Goal: Transaction & Acquisition: Purchase product/service

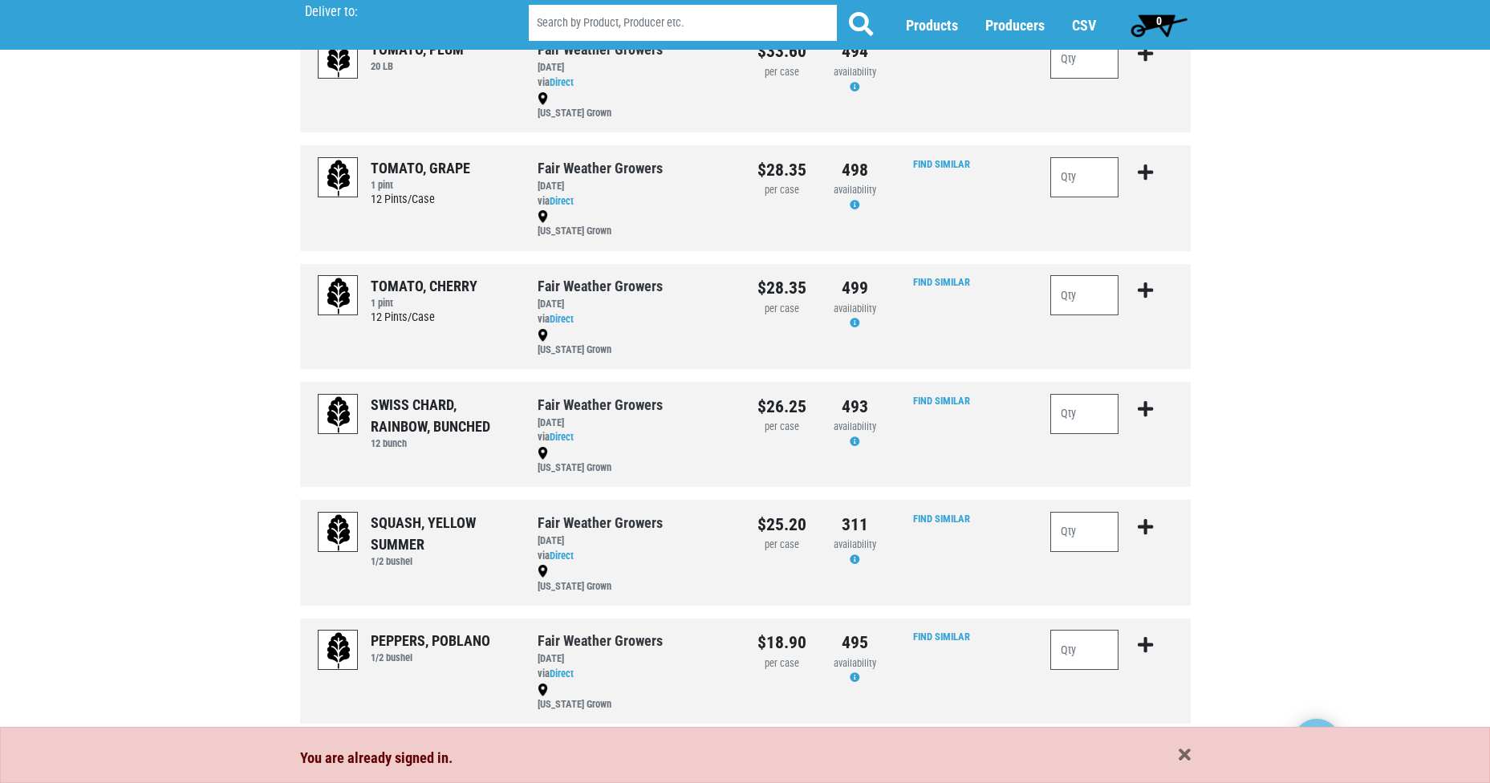
scroll to position [160, 0]
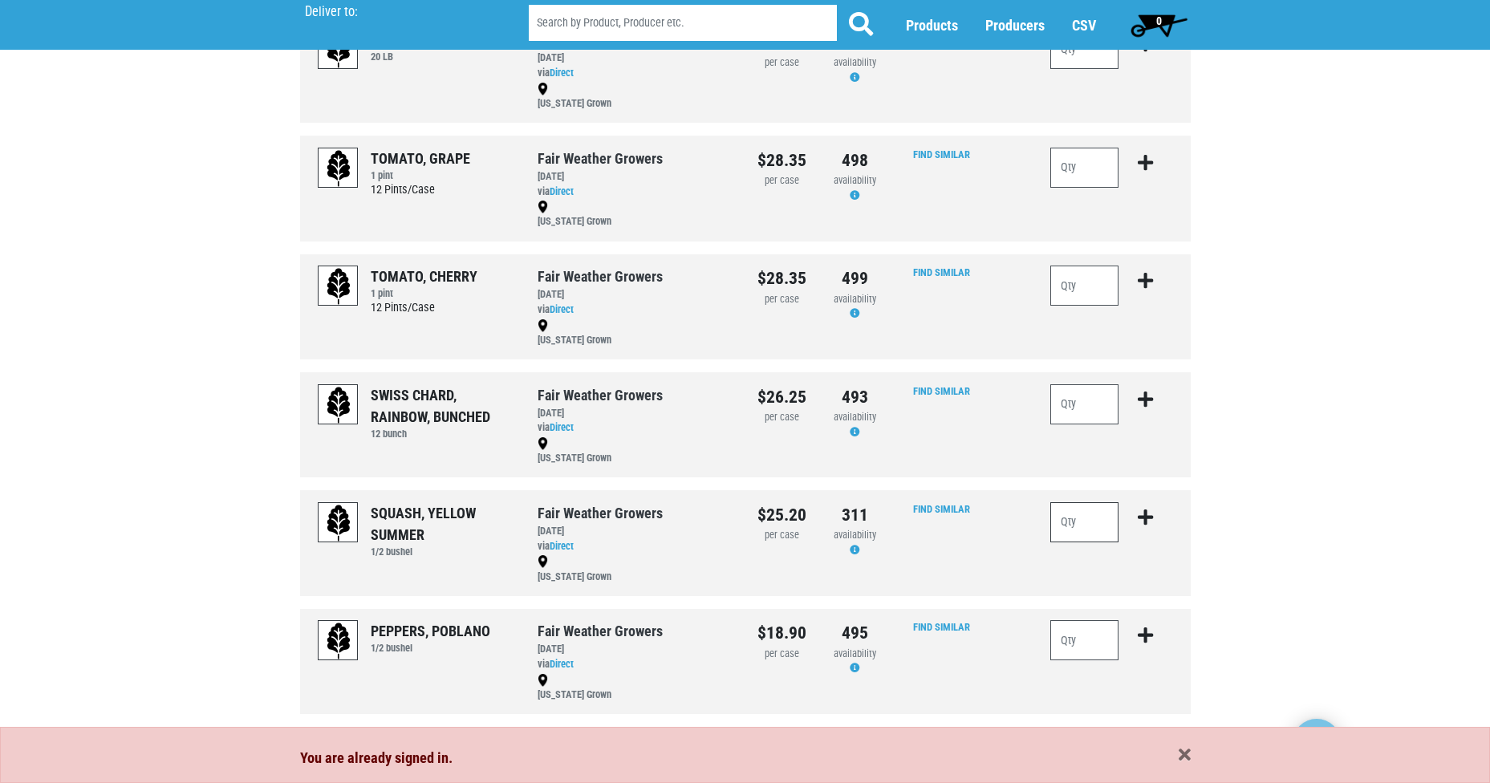
click at [1083, 525] on input "number" at bounding box center [1084, 522] width 69 height 40
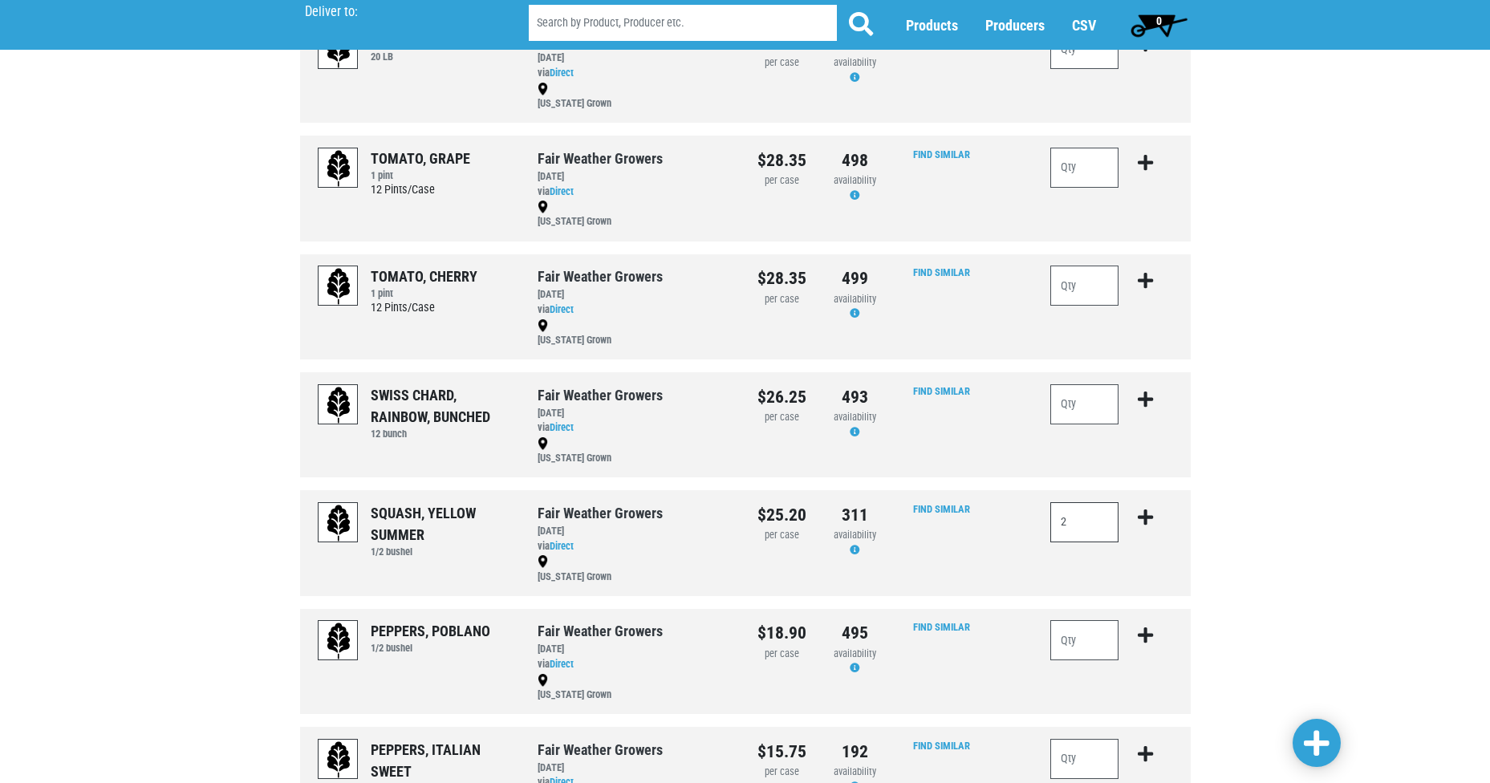
type input "2"
click at [1151, 510] on icon "submit" at bounding box center [1145, 518] width 15 height 18
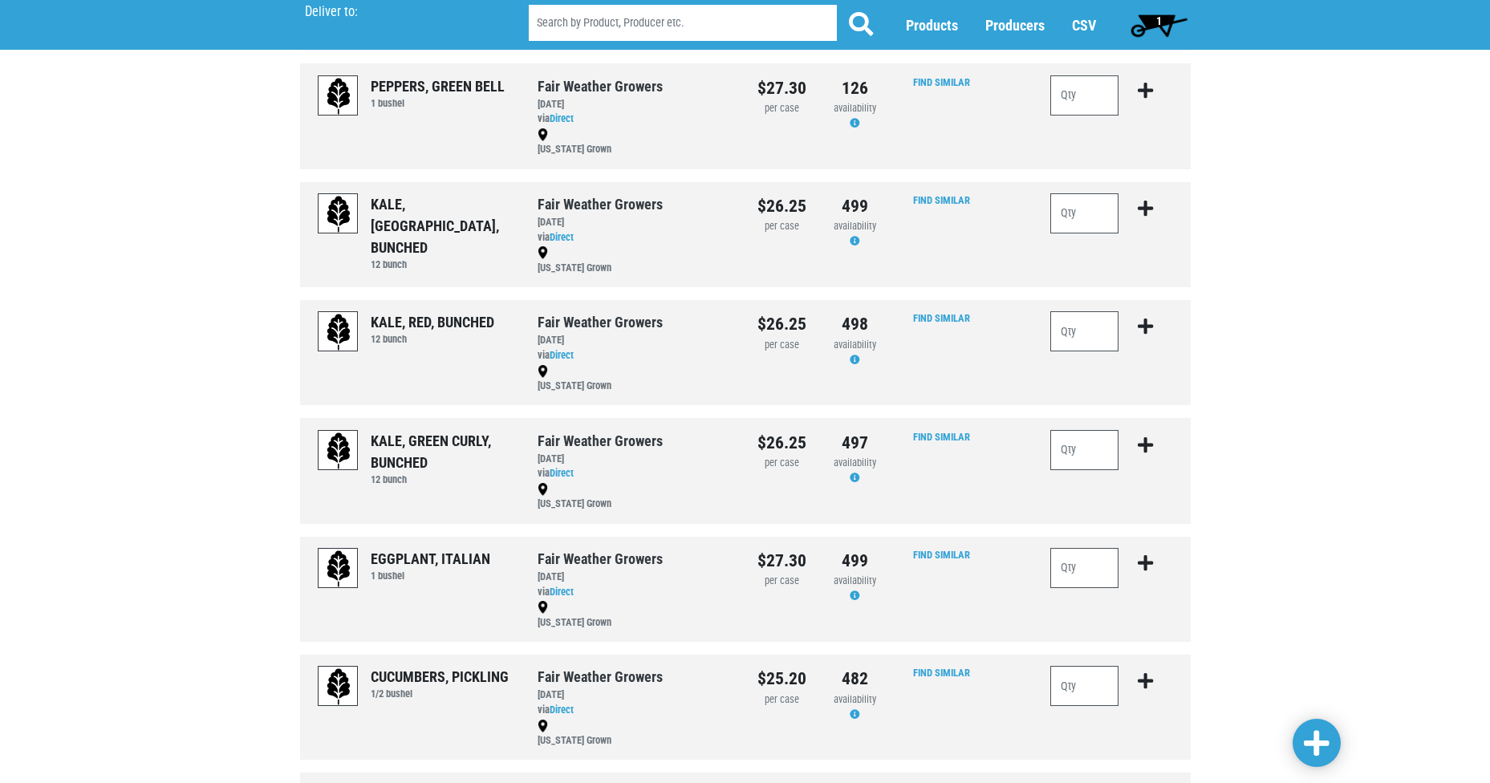
scroll to position [1203, 0]
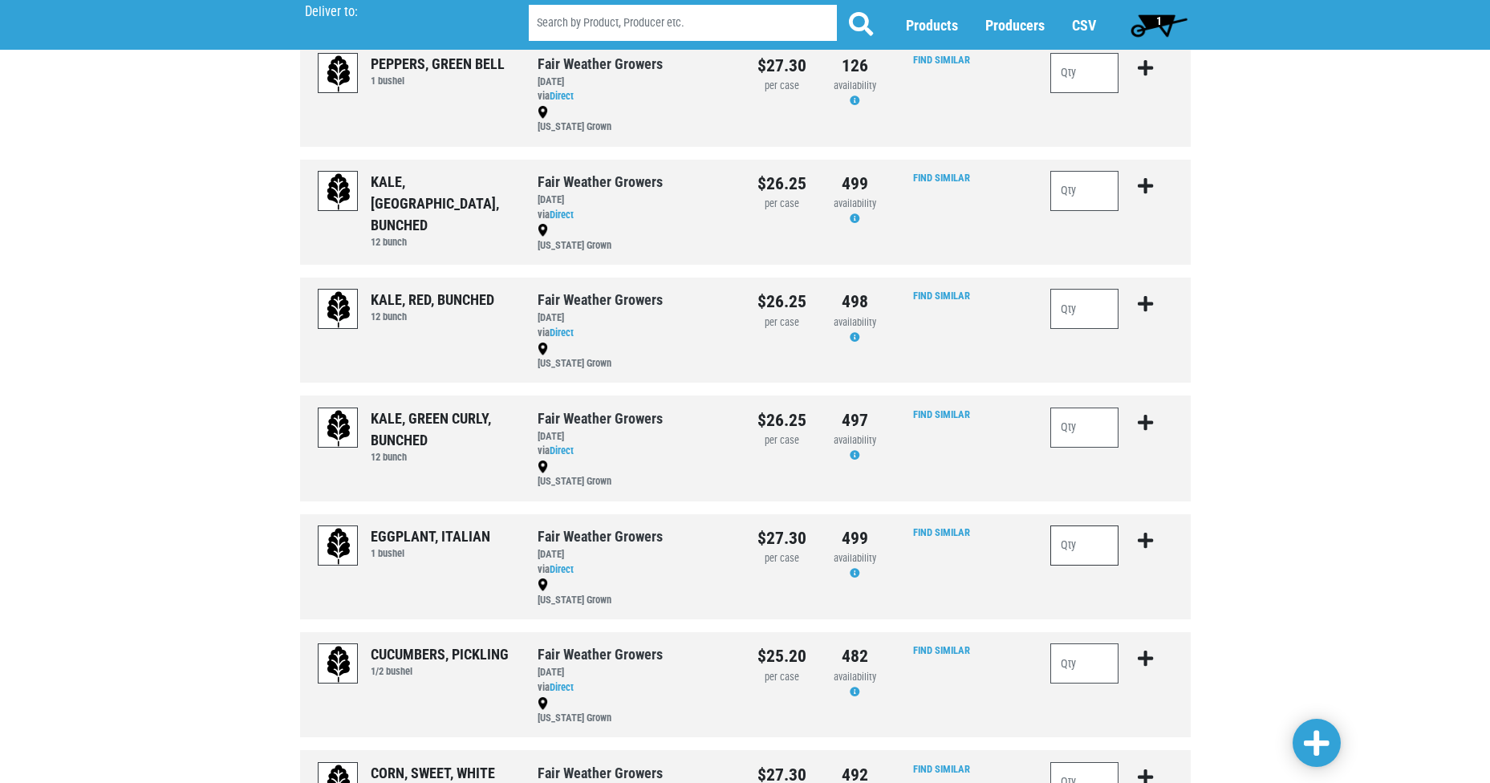
click at [1101, 555] on input "number" at bounding box center [1084, 546] width 69 height 40
type input "2"
click at [1149, 538] on icon "submit" at bounding box center [1145, 541] width 15 height 18
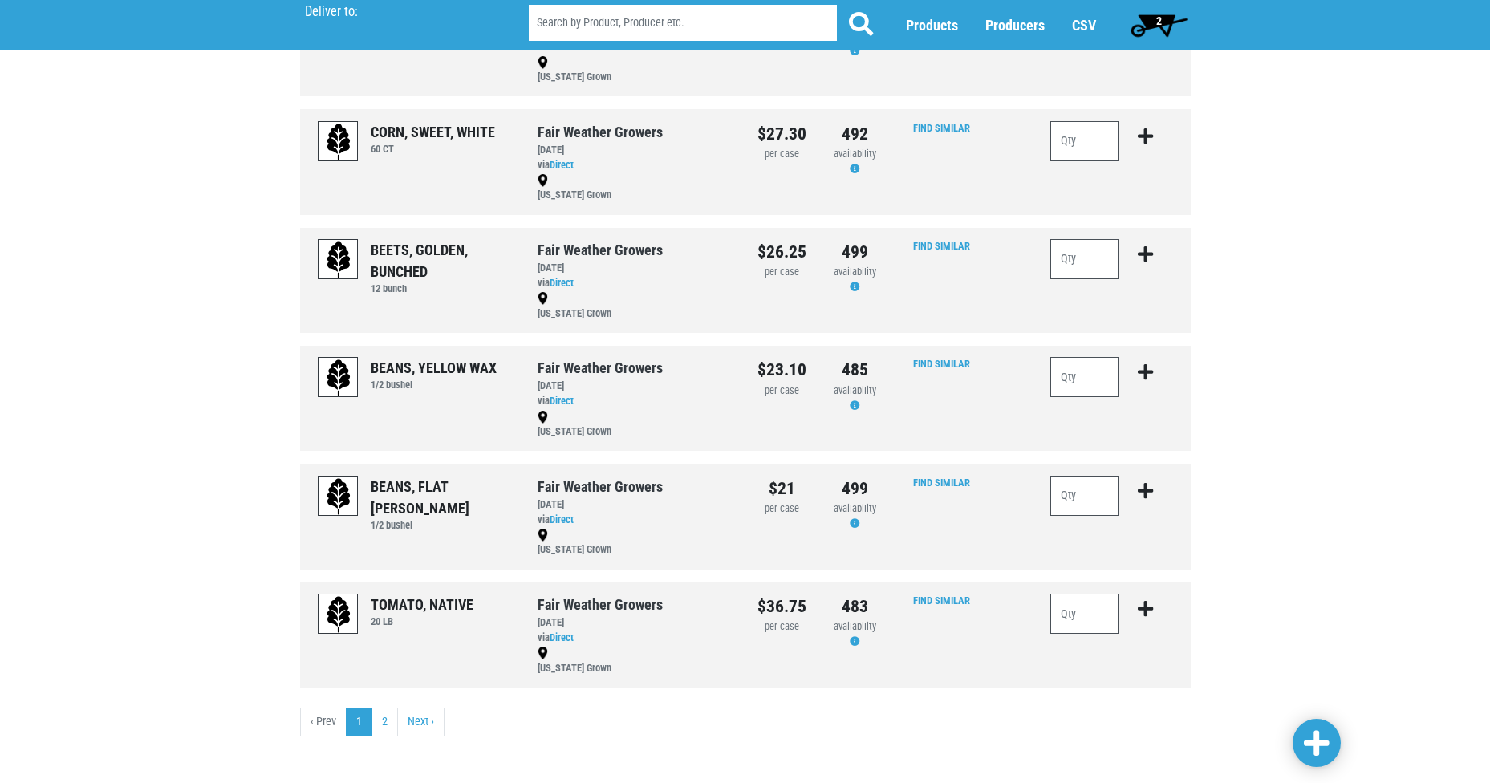
scroll to position [1849, 0]
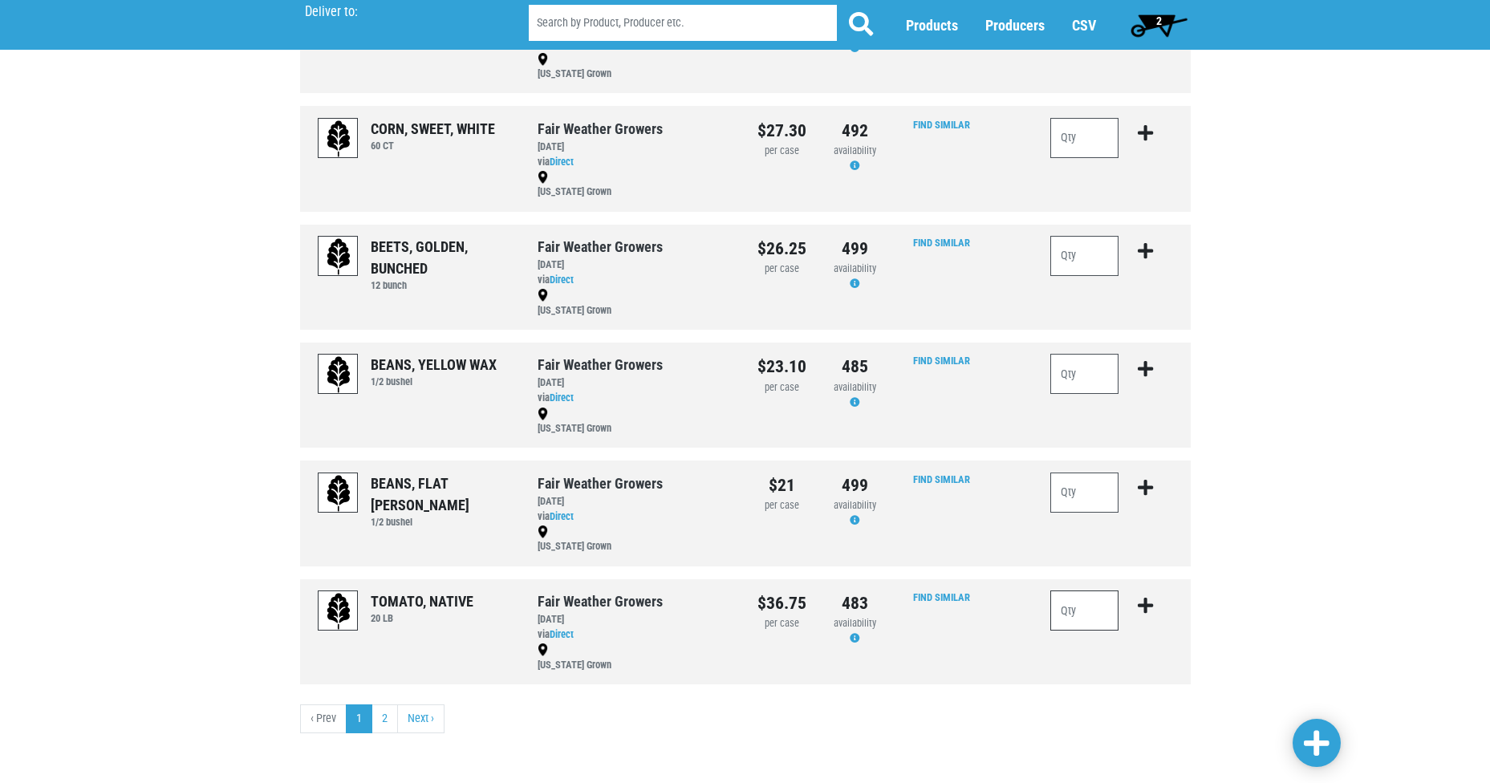
click at [1090, 610] on input "number" at bounding box center [1084, 611] width 69 height 40
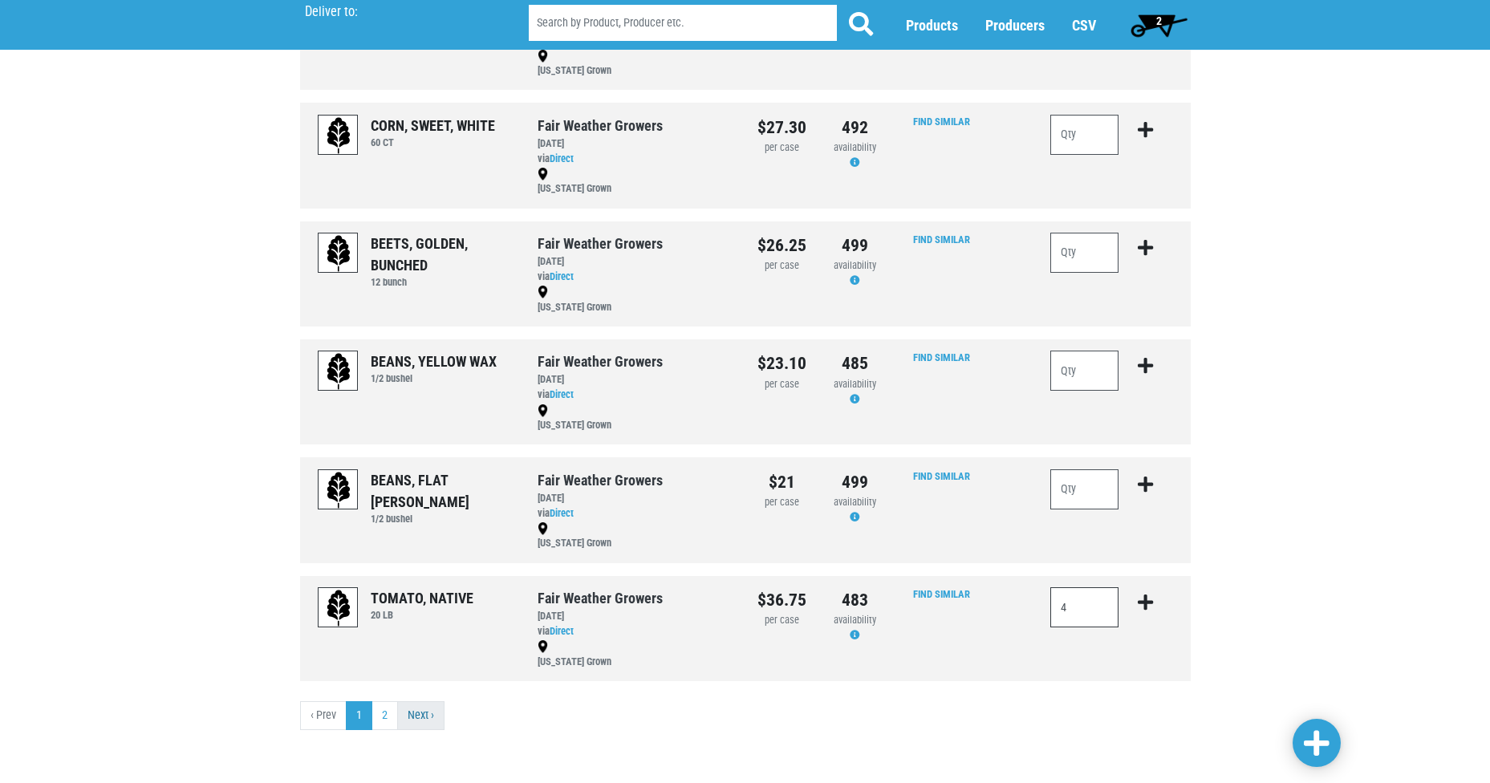
type input "4"
click at [420, 723] on link "Next ›" at bounding box center [420, 715] width 47 height 29
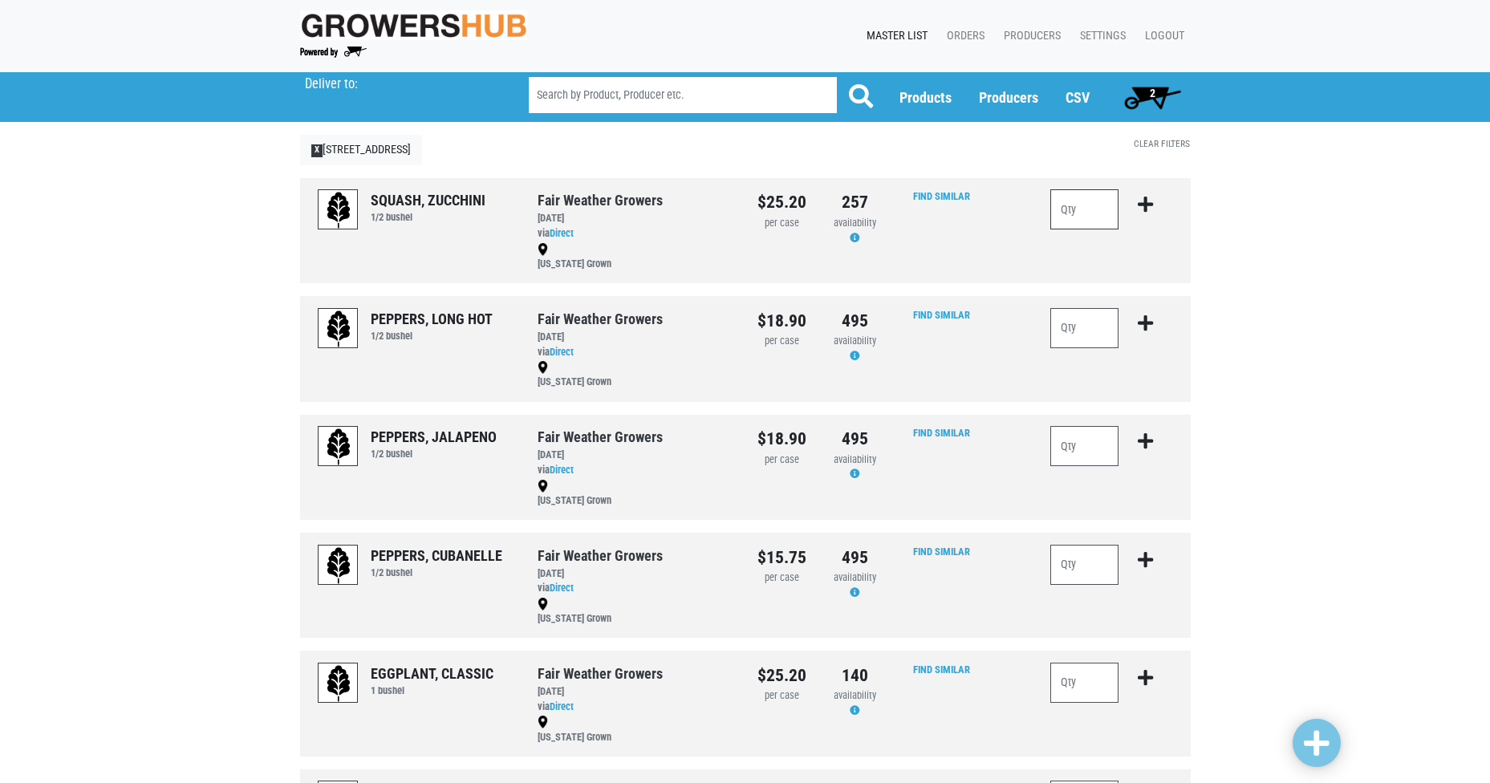
click at [1090, 201] on input "number" at bounding box center [1084, 209] width 69 height 40
type input "4"
click at [1150, 198] on icon "submit" at bounding box center [1145, 205] width 15 height 18
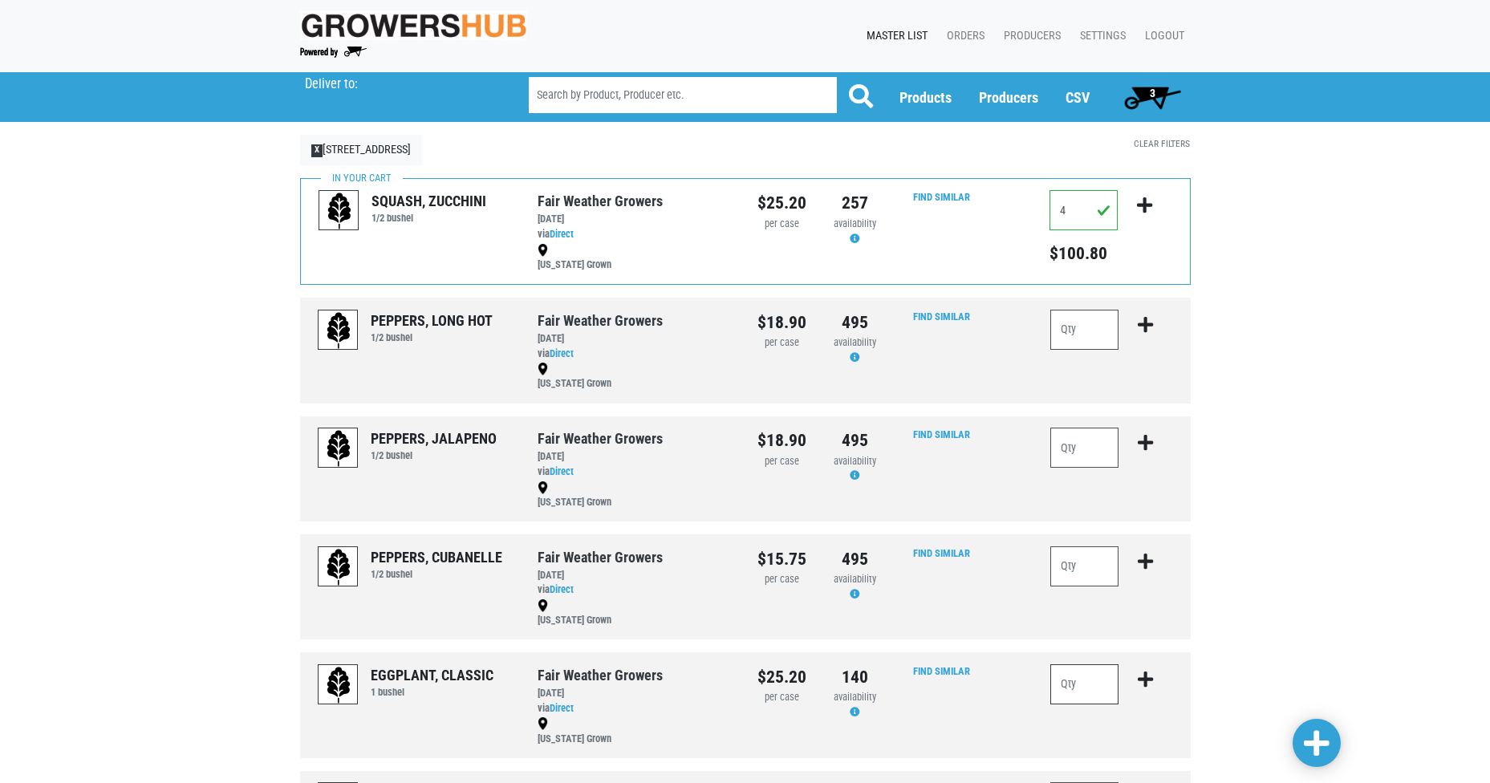
click at [1081, 685] on input "number" at bounding box center [1084, 684] width 69 height 40
type input "2"
click at [1150, 680] on icon "submit" at bounding box center [1145, 680] width 15 height 18
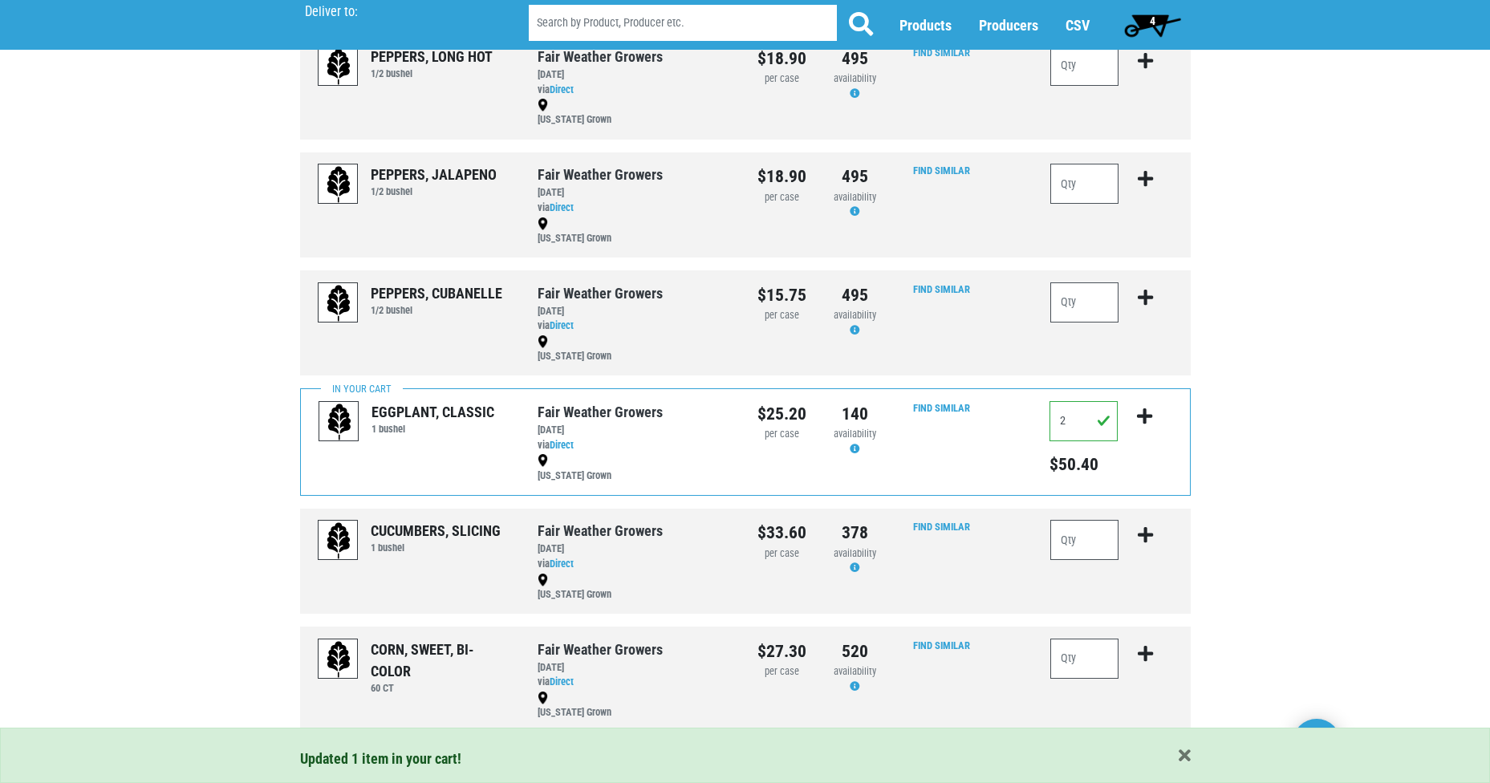
scroll to position [271, 0]
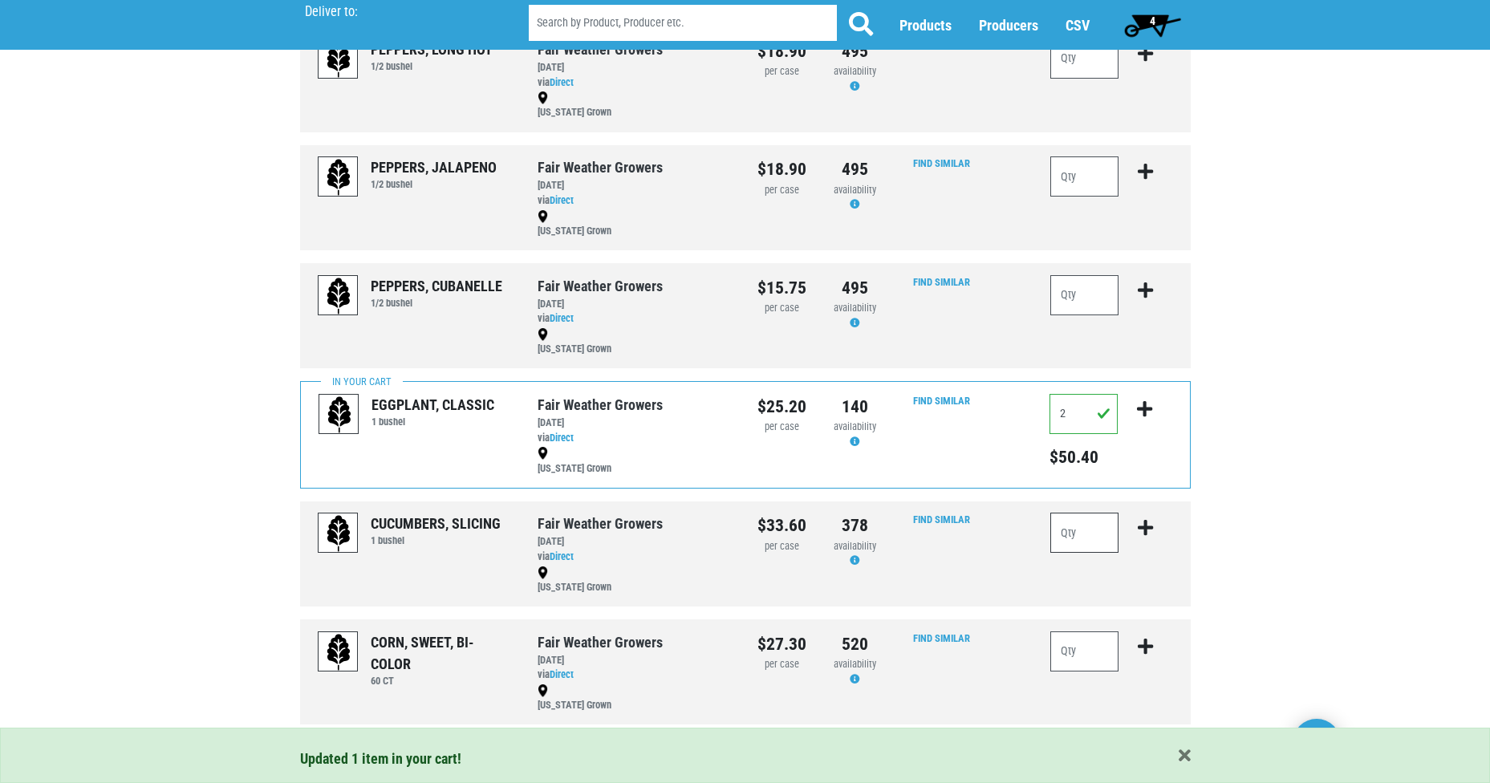
click at [1080, 534] on input "number" at bounding box center [1084, 533] width 69 height 40
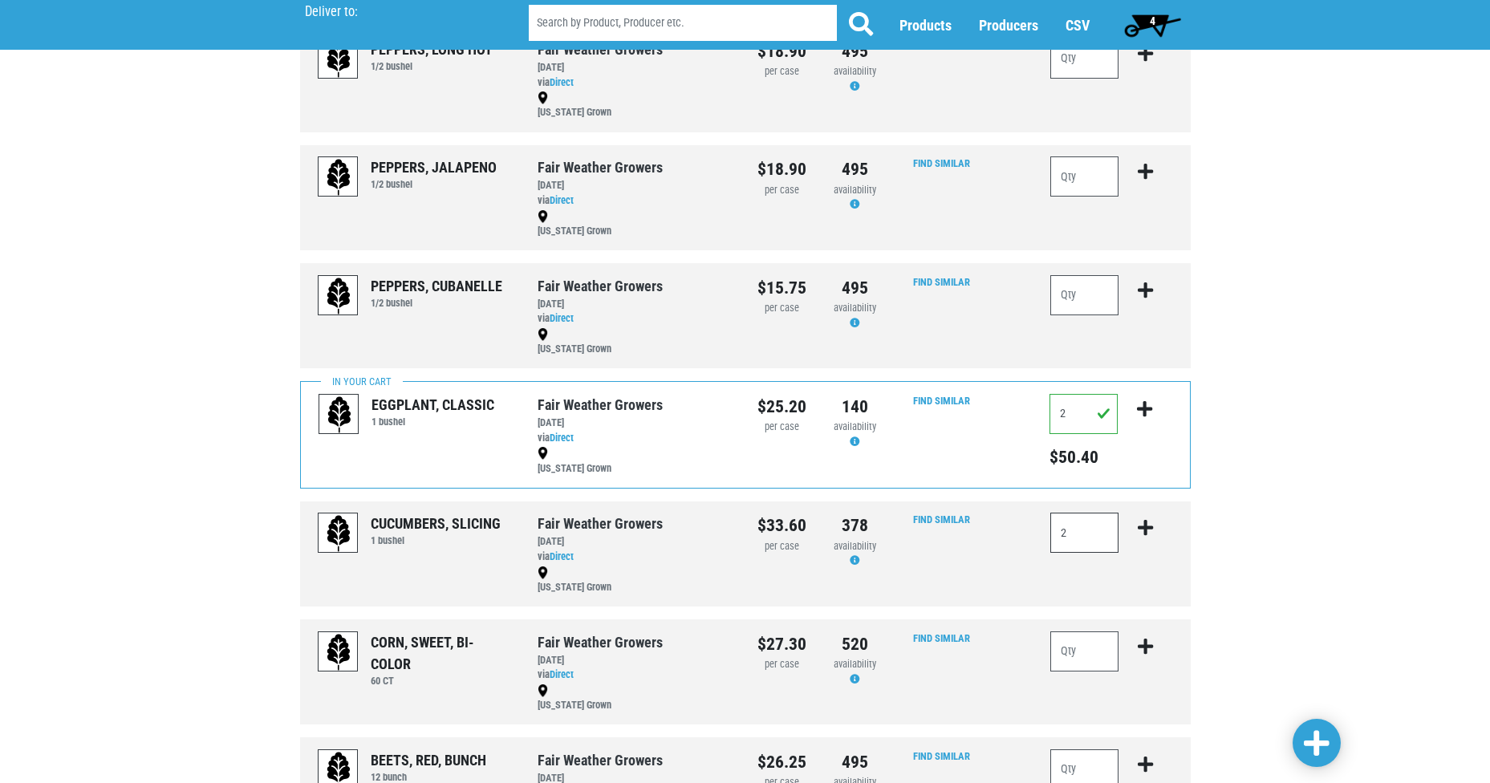
type input "2"
click at [1144, 528] on icon "submit" at bounding box center [1145, 528] width 15 height 18
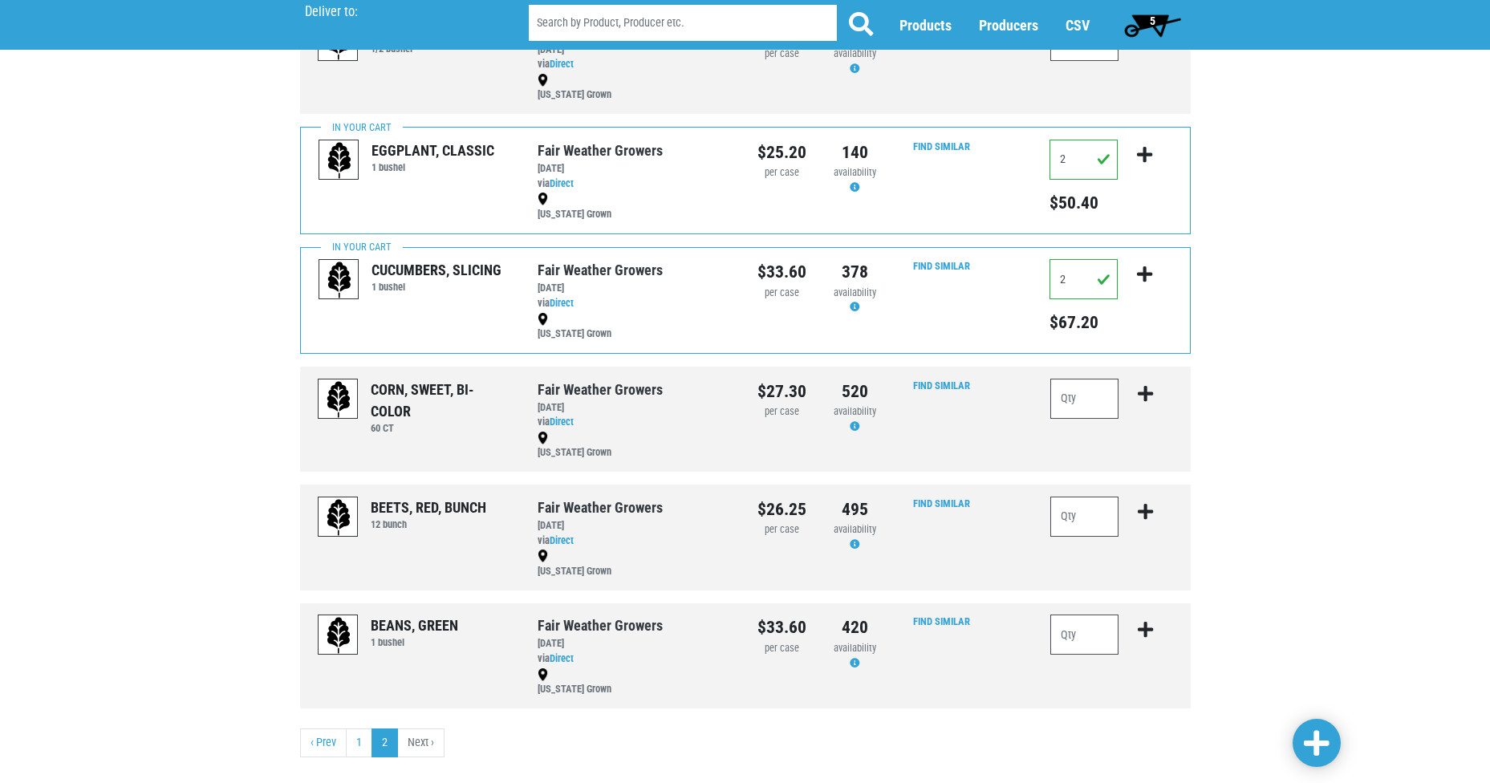
scroll to position [530, 0]
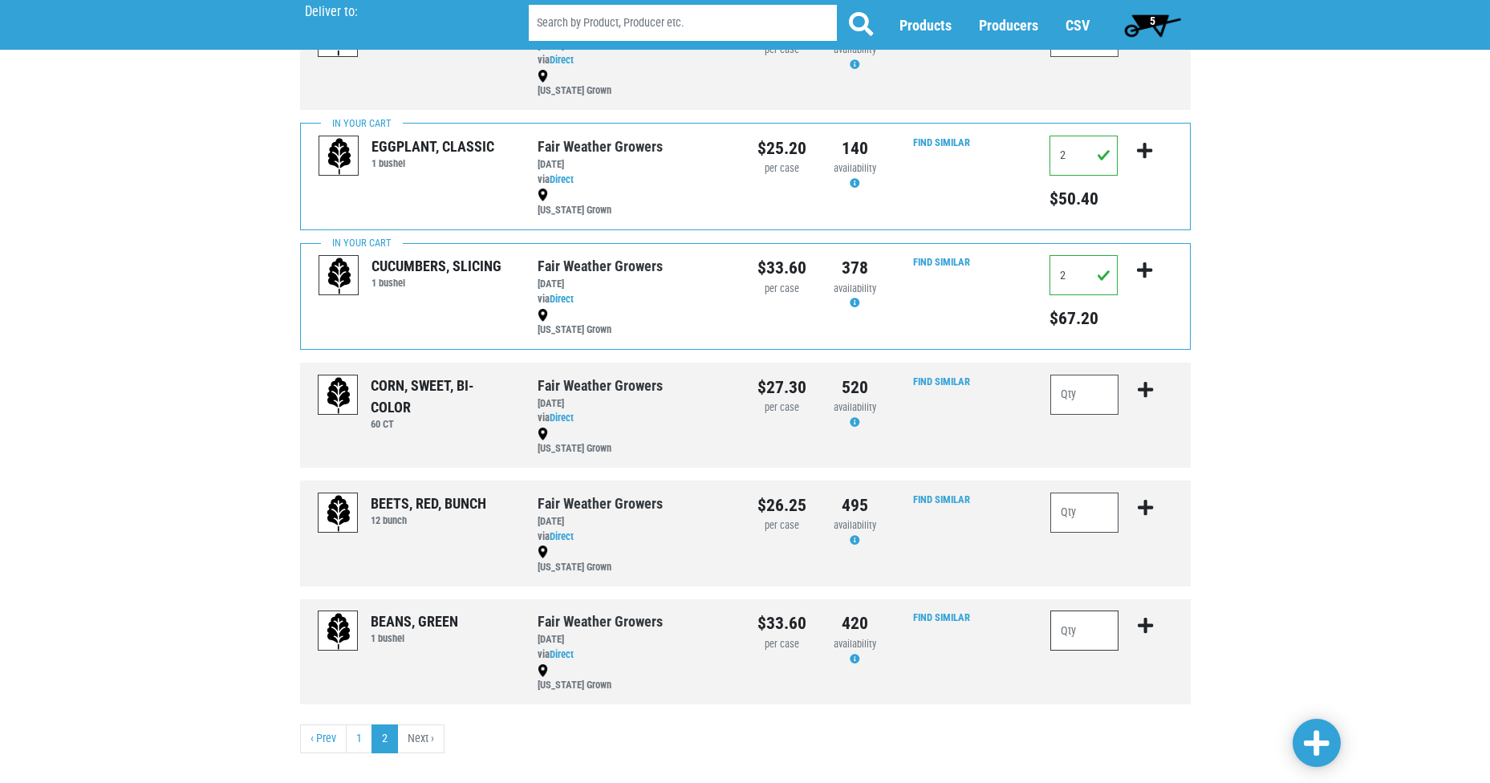
click at [1075, 630] on input "number" at bounding box center [1084, 631] width 69 height 40
type input "1"
click at [1143, 621] on icon "submit" at bounding box center [1145, 626] width 15 height 18
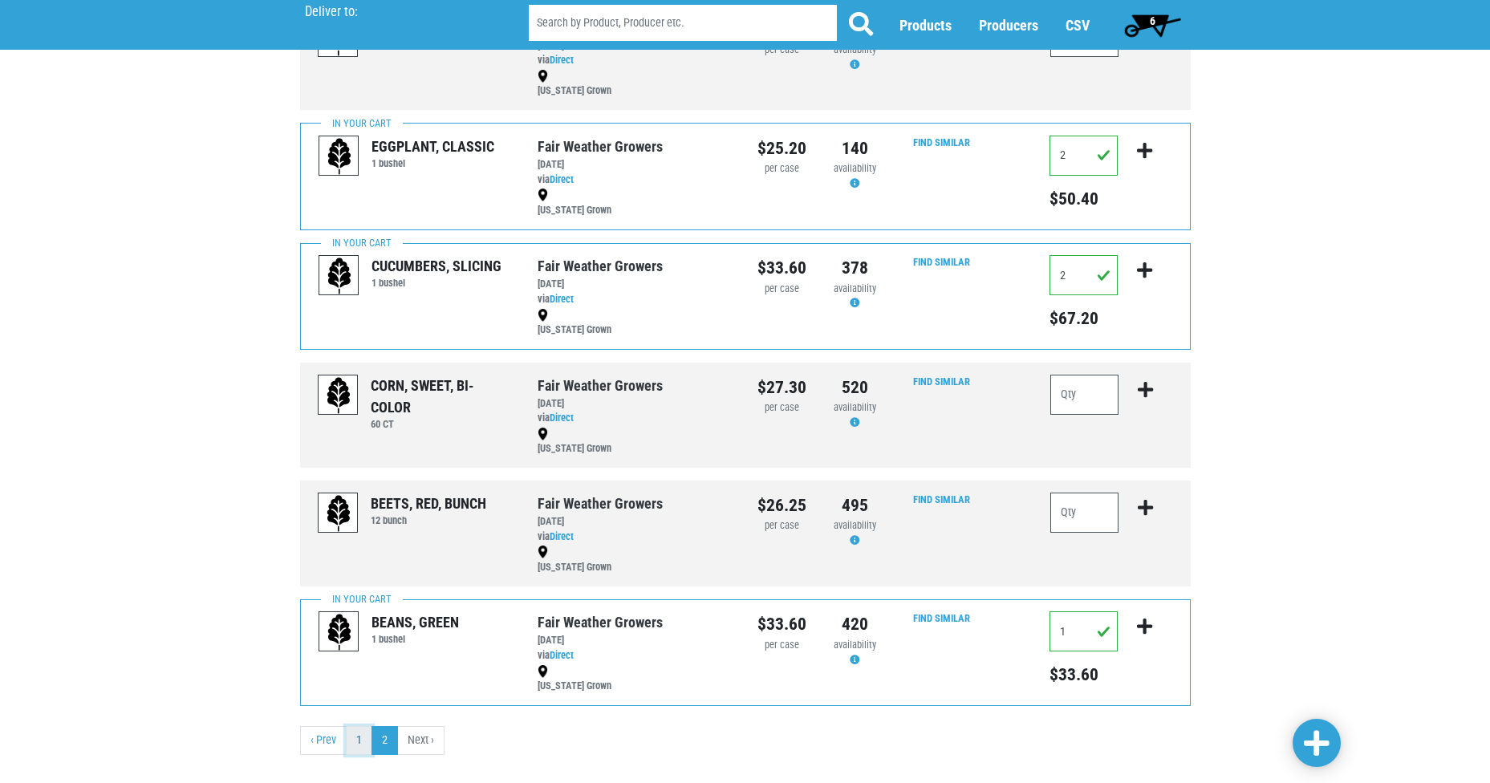
click at [361, 743] on link "1" at bounding box center [359, 740] width 26 height 29
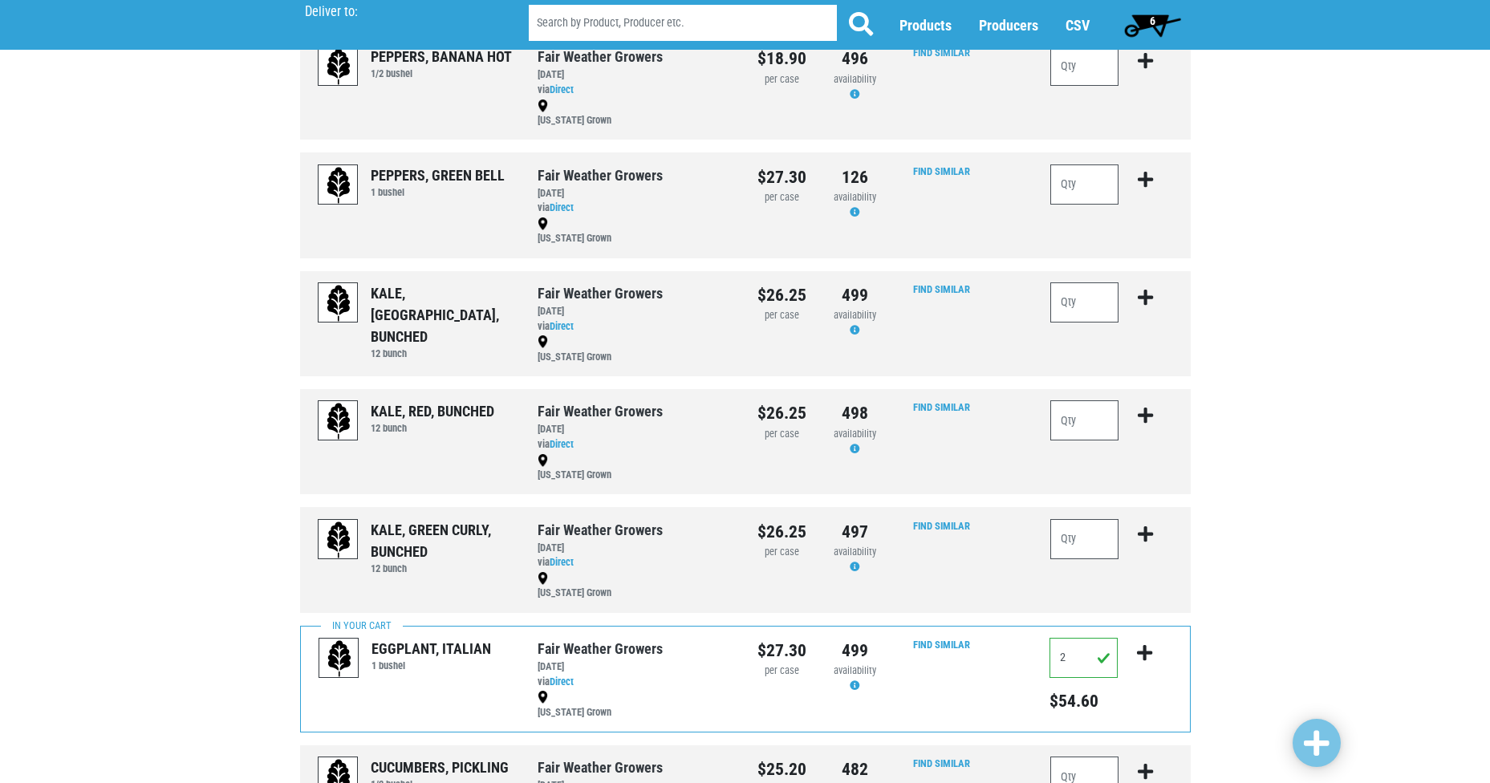
scroll to position [1123, 0]
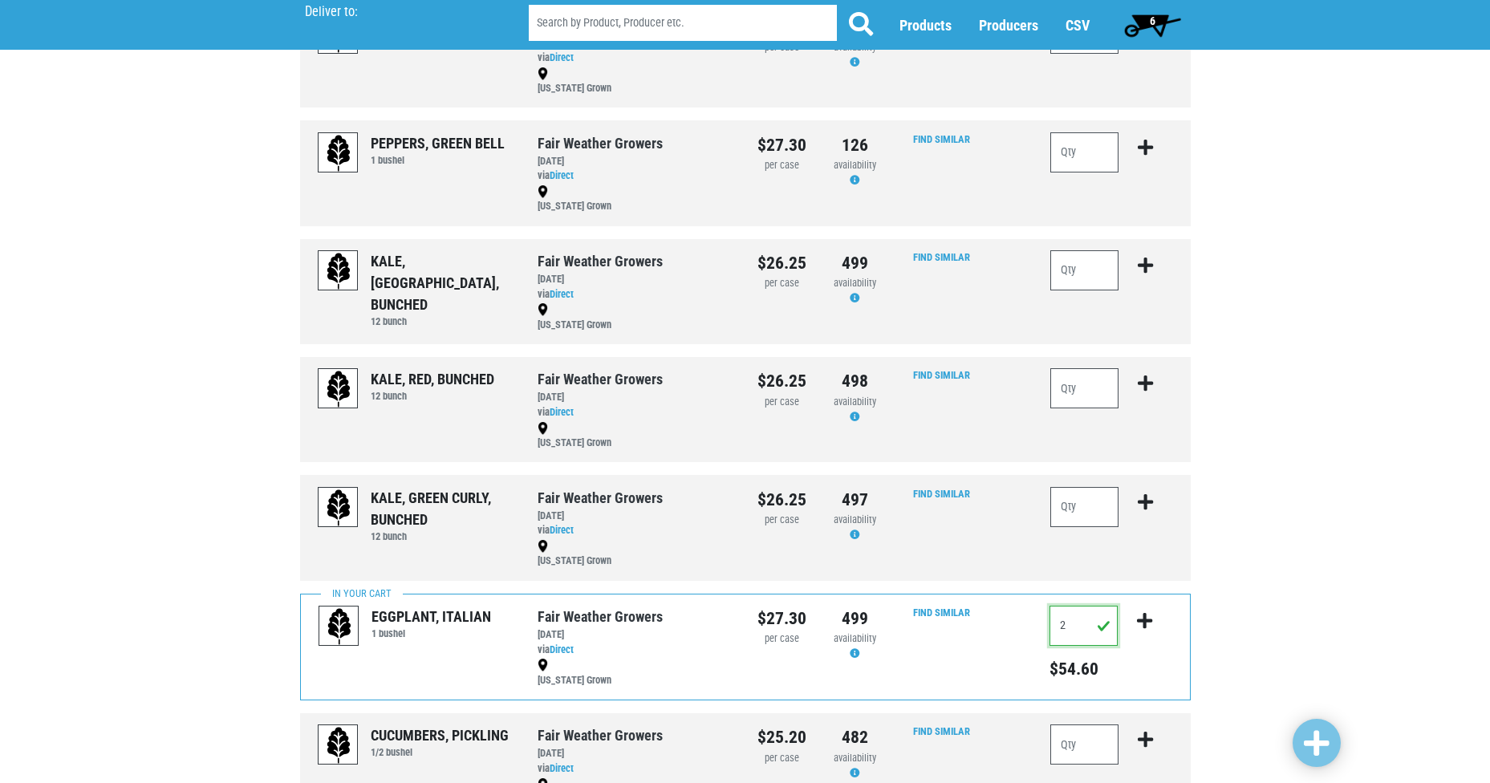
click at [1077, 625] on input "2" at bounding box center [1083, 626] width 68 height 40
click at [1078, 746] on input "number" at bounding box center [1084, 745] width 69 height 40
click at [1082, 628] on input "number" at bounding box center [1083, 626] width 68 height 40
type input "0"
click at [1145, 623] on icon "submit" at bounding box center [1144, 621] width 15 height 18
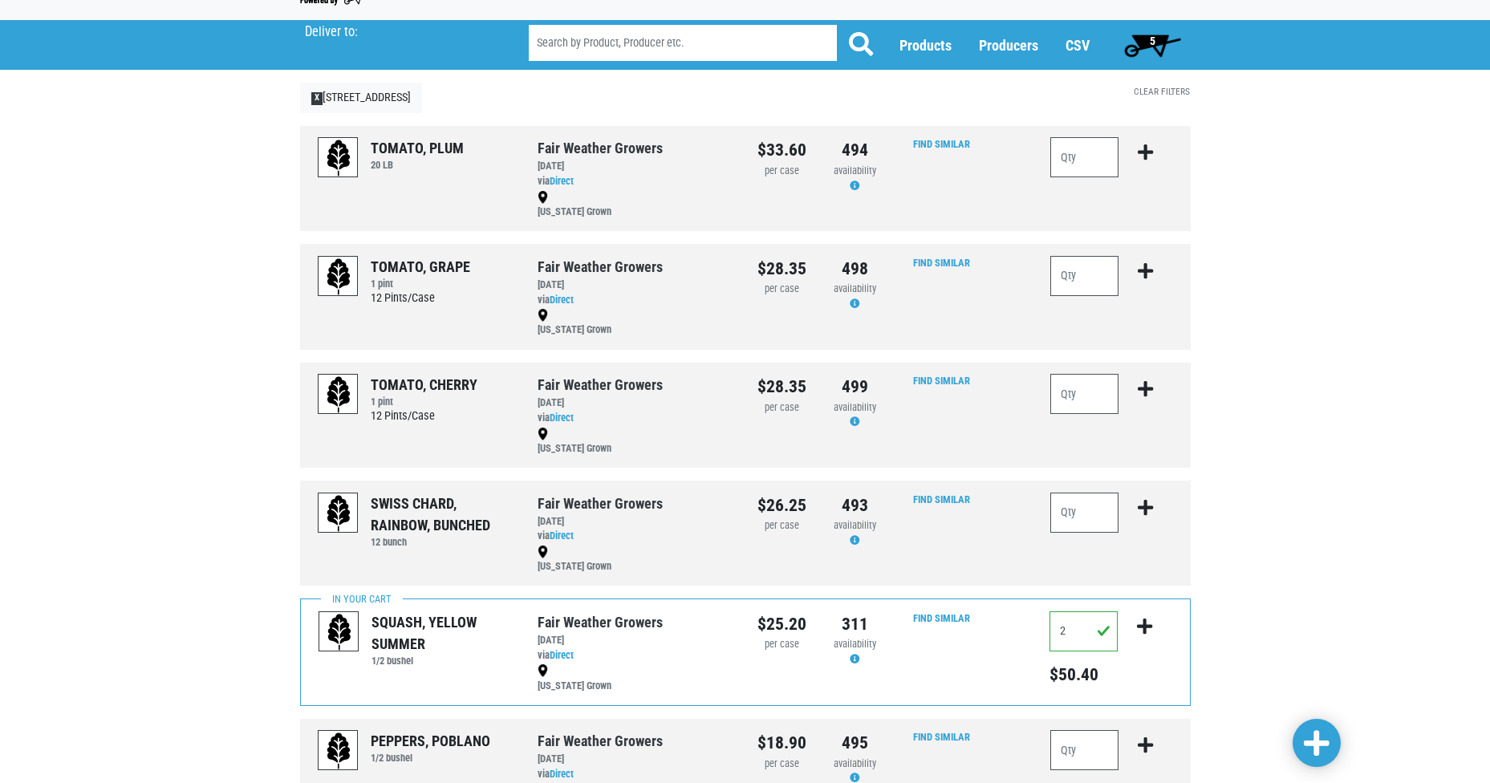
scroll to position [0, 0]
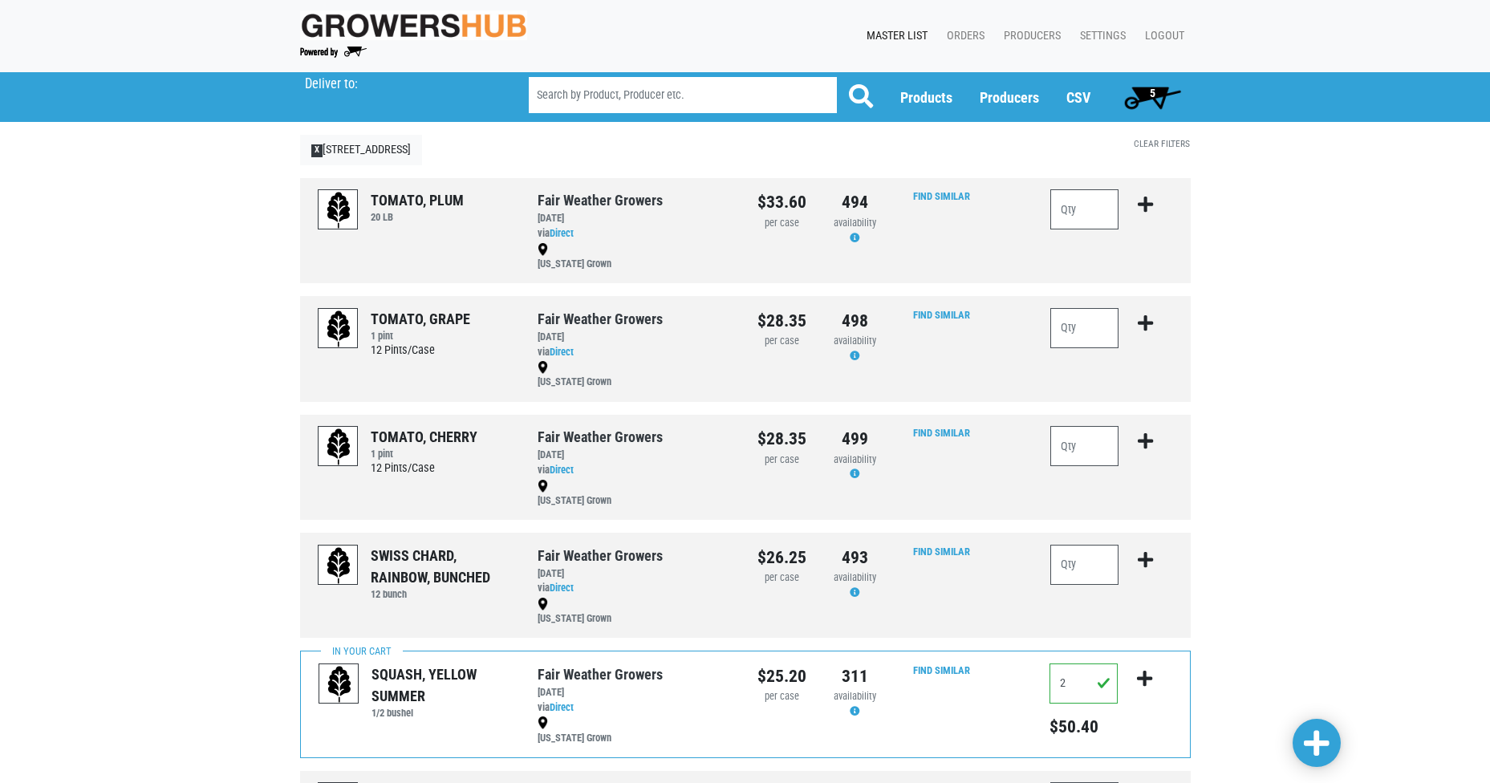
click at [1152, 90] on span "5" at bounding box center [1153, 93] width 6 height 13
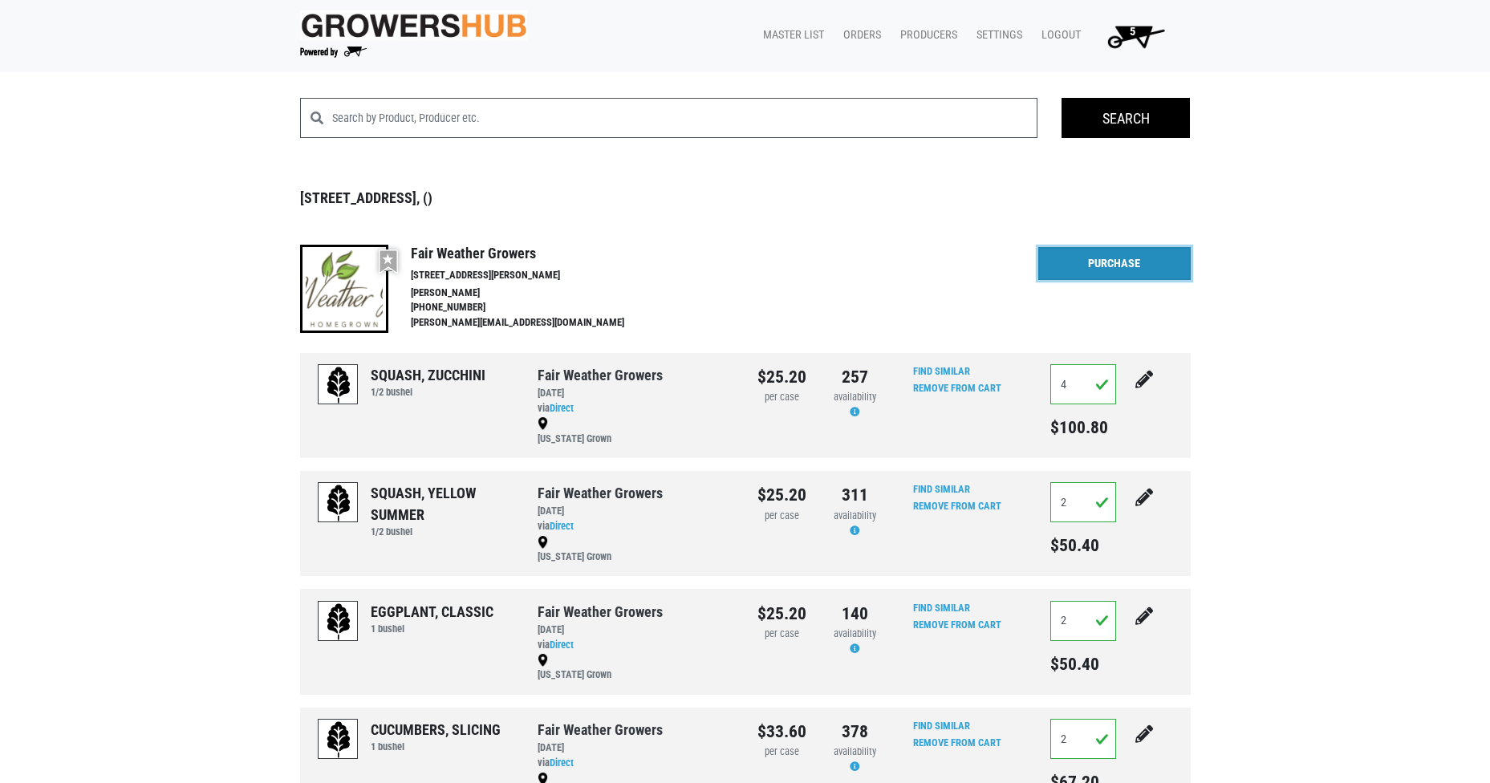
click at [1113, 264] on link "Purchase" at bounding box center [1114, 264] width 152 height 34
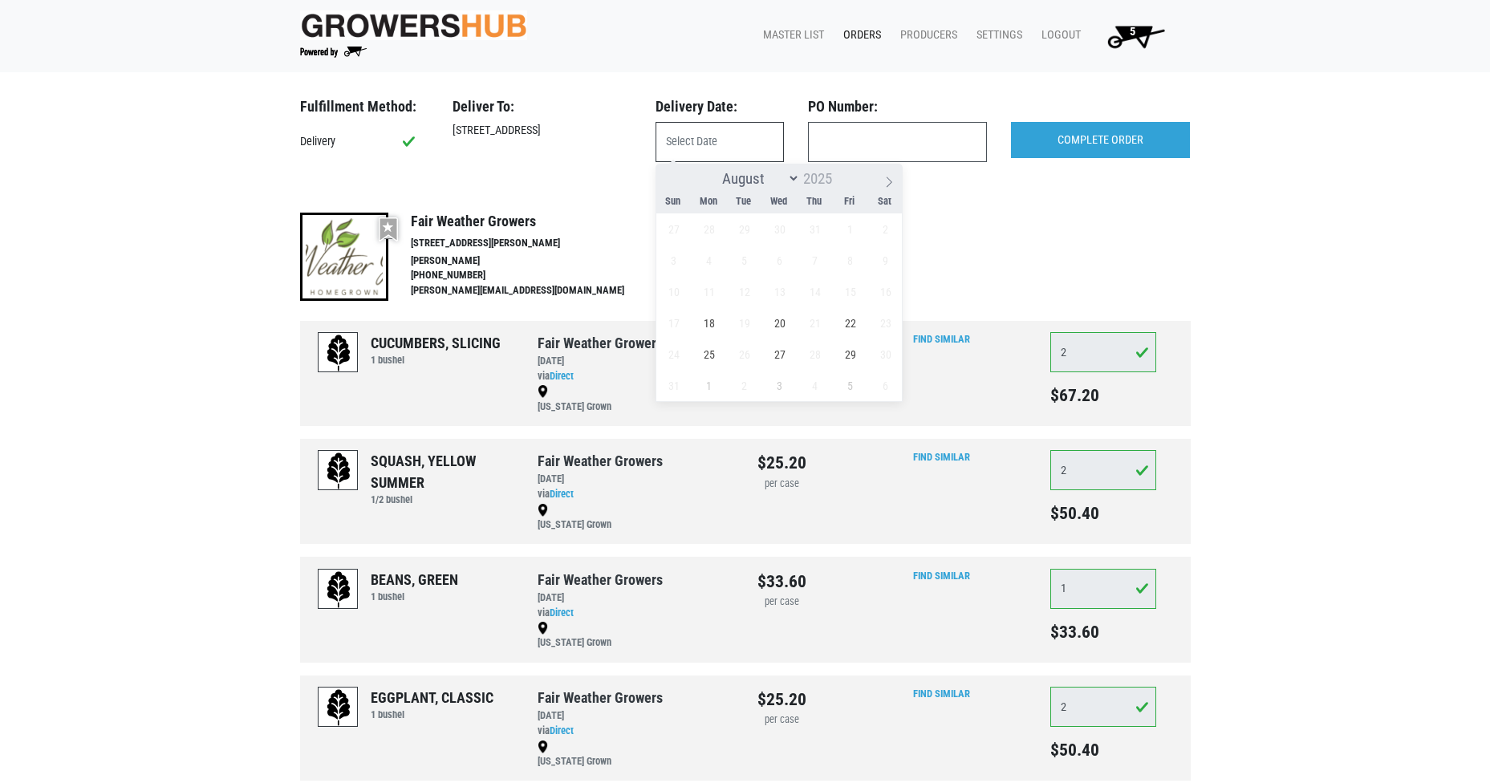
click at [737, 142] on input "text" at bounding box center [720, 142] width 128 height 40
click at [708, 325] on span "18" at bounding box center [708, 322] width 31 height 31
type input "[DATE]"
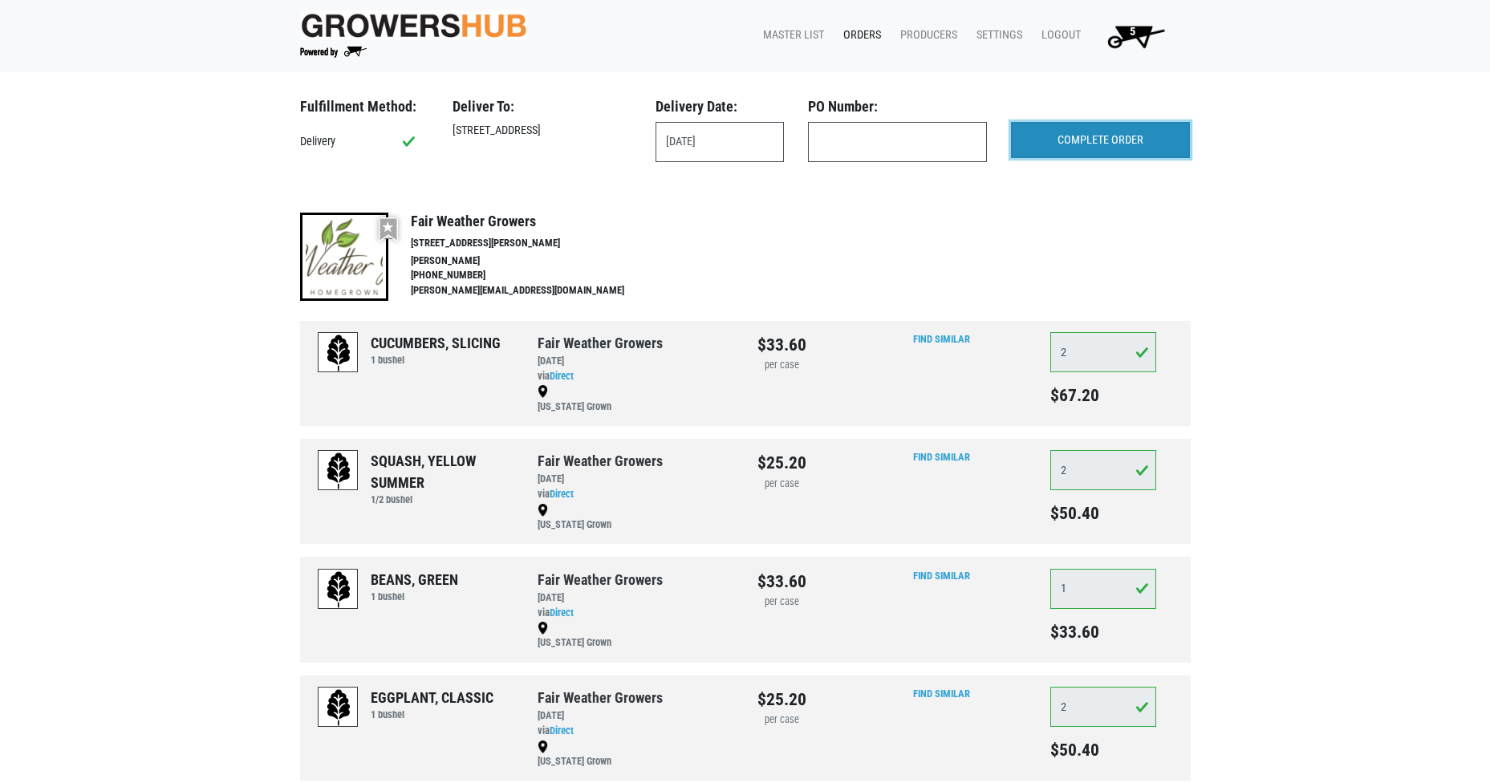
click at [1061, 141] on input "COMPLETE ORDER" at bounding box center [1100, 140] width 179 height 37
